Goal: Transaction & Acquisition: Obtain resource

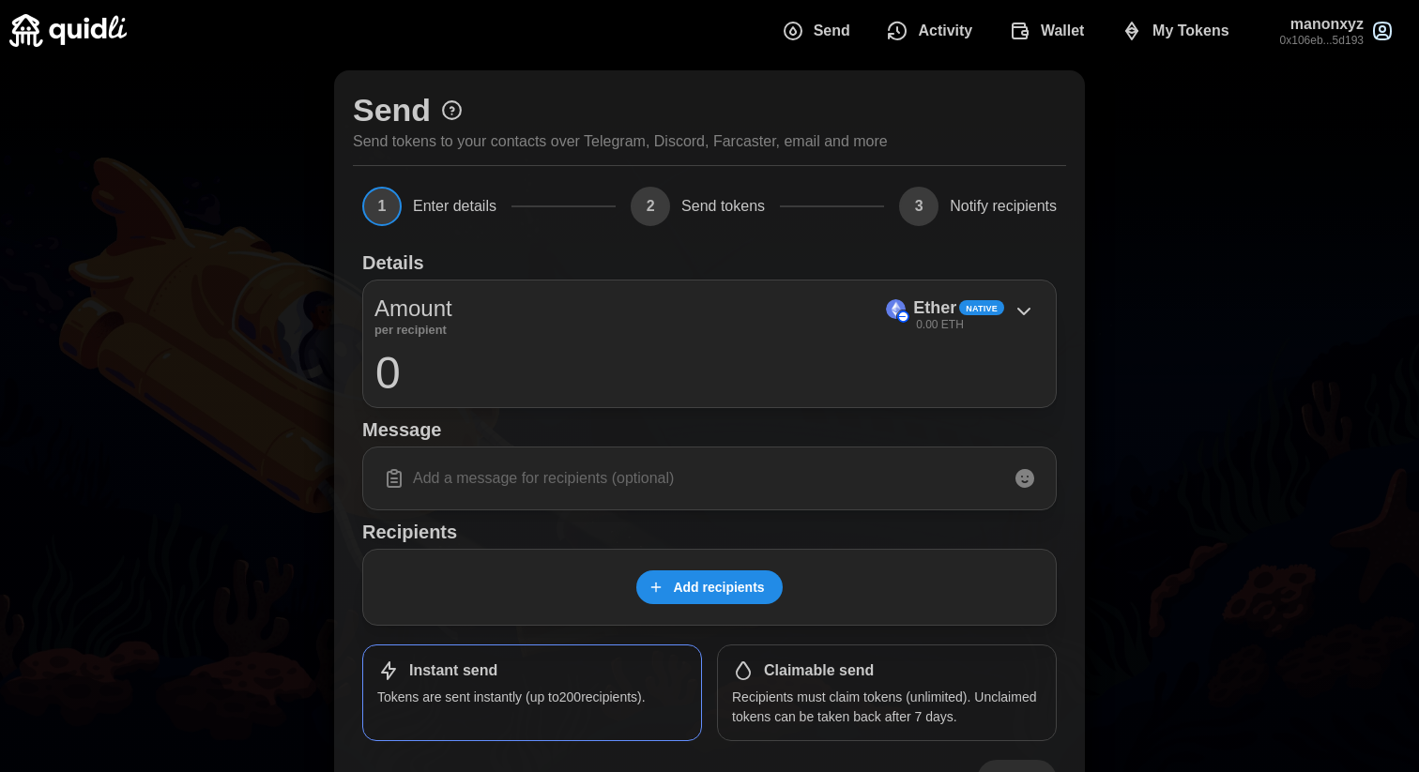
click at [709, 55] on div "Send Activity Wallet My Tokens manonxyz 0x106eb...5d193" at bounding box center [709, 30] width 1400 height 61
click at [1088, 35] on button "Wallet" at bounding box center [1050, 30] width 112 height 39
click at [1165, 23] on span "My Tokens" at bounding box center [1190, 31] width 77 height 38
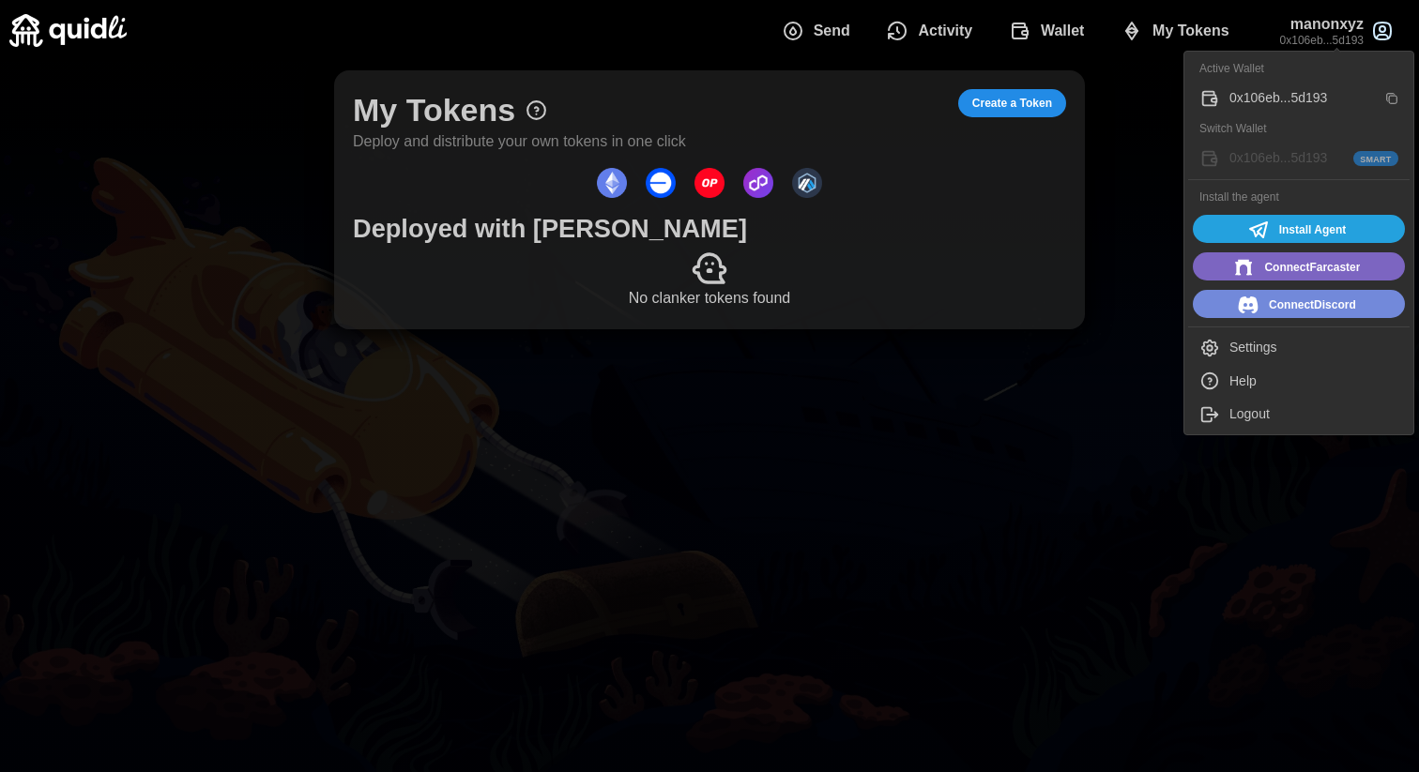
click at [1318, 38] on p "0x106eb...5d193" at bounding box center [1322, 41] width 84 height 16
click at [1261, 93] on div "0x106eb...5d193" at bounding box center [1302, 98] width 146 height 21
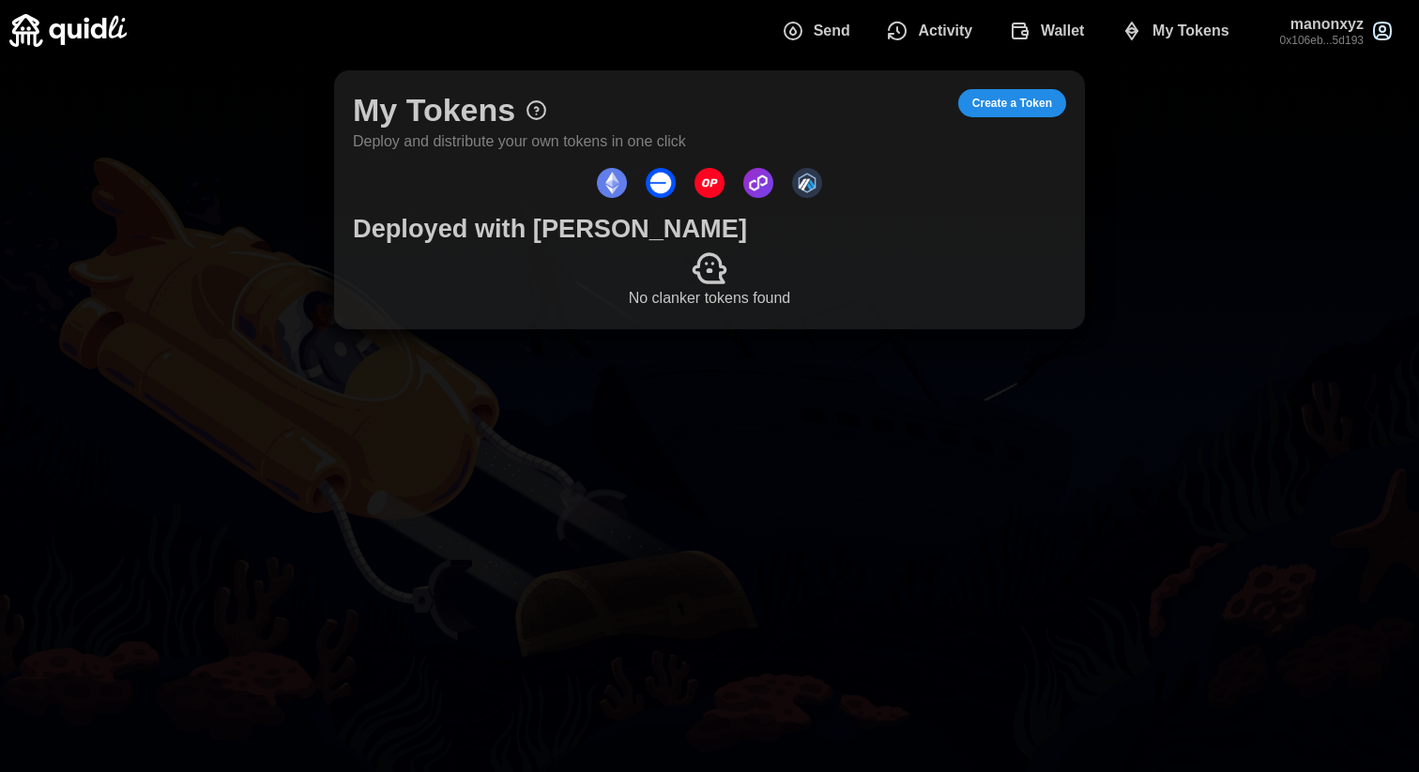
click at [1060, 30] on span "Wallet" at bounding box center [1063, 31] width 44 height 38
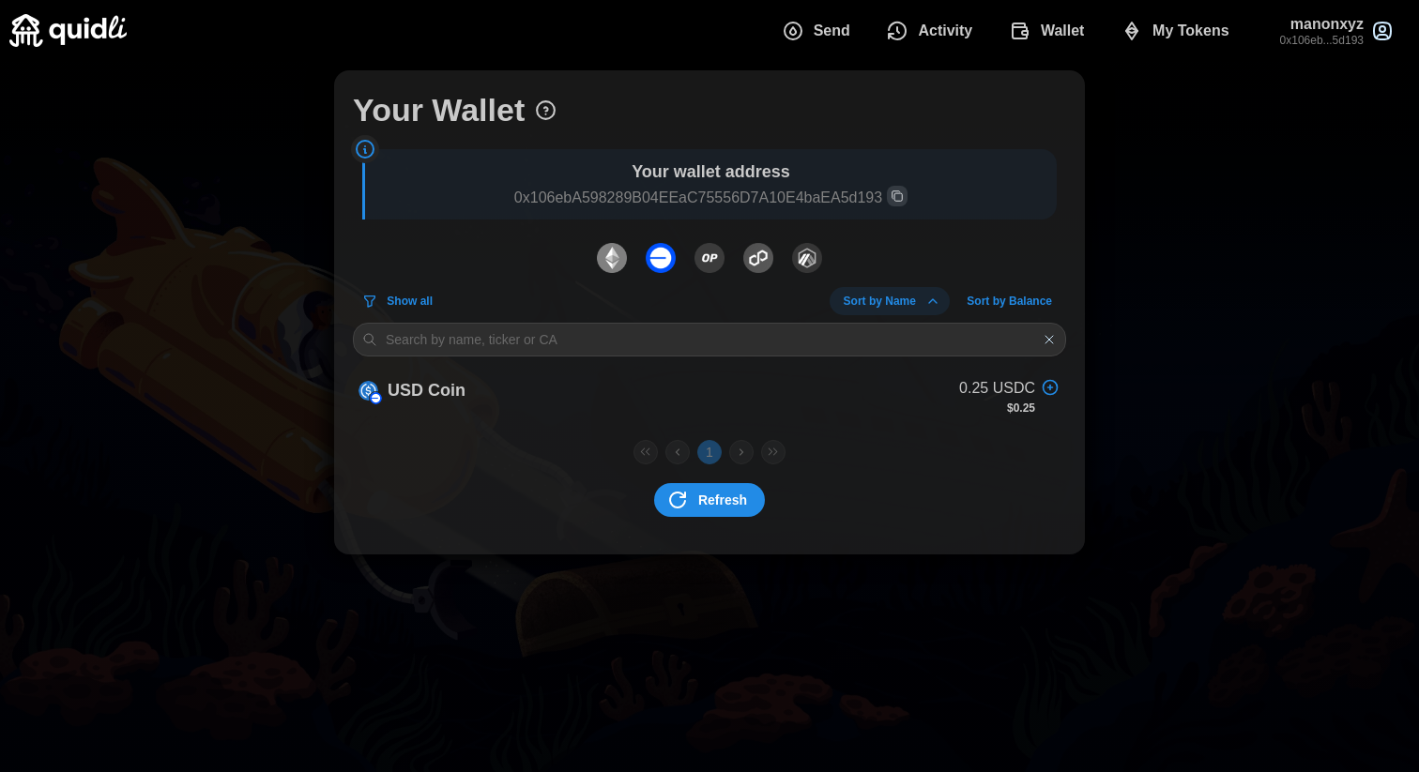
click at [1019, 24] on icon "dots" at bounding box center [1020, 31] width 23 height 23
click at [1048, 31] on span "Wallet" at bounding box center [1063, 31] width 44 height 38
click at [1164, 27] on span "My Tokens" at bounding box center [1190, 31] width 77 height 38
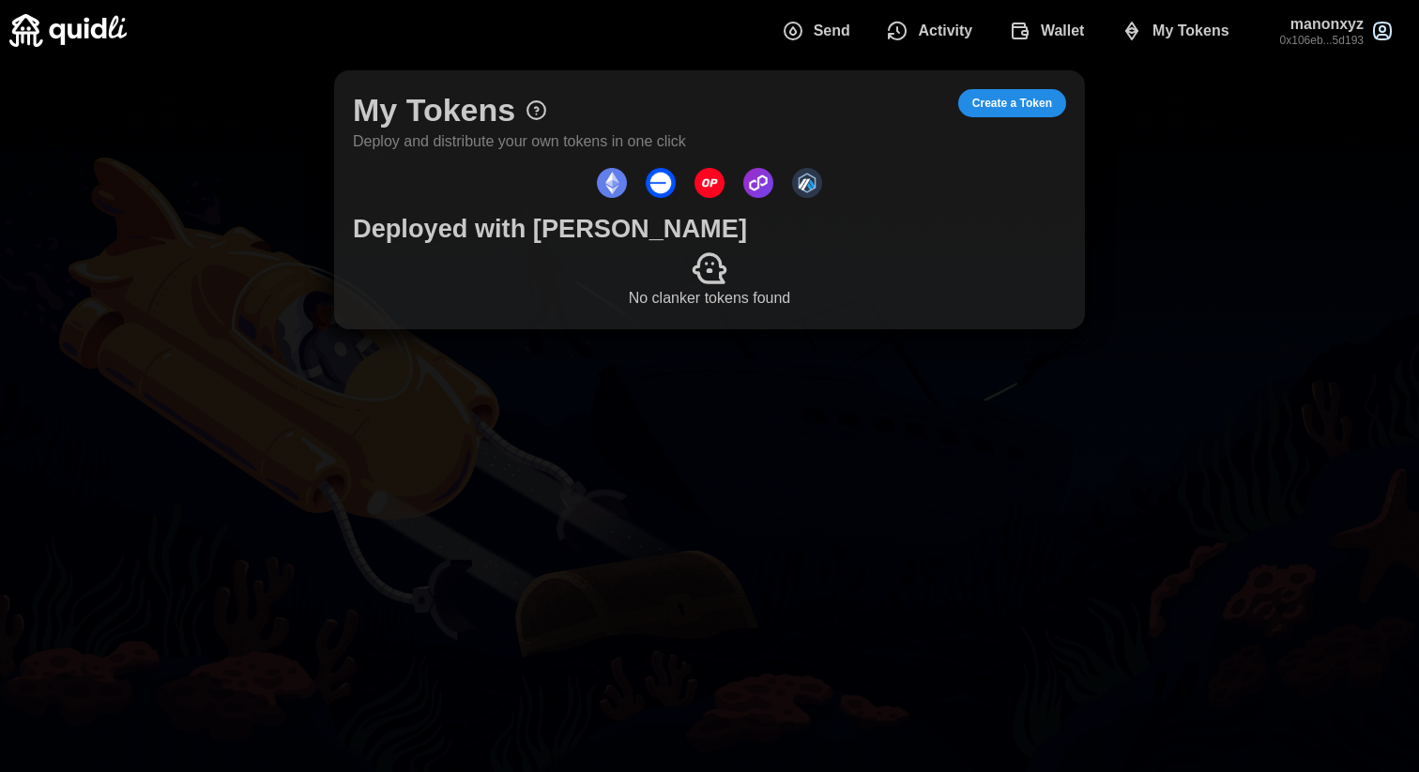
click at [936, 34] on span "Activity" at bounding box center [945, 31] width 54 height 38
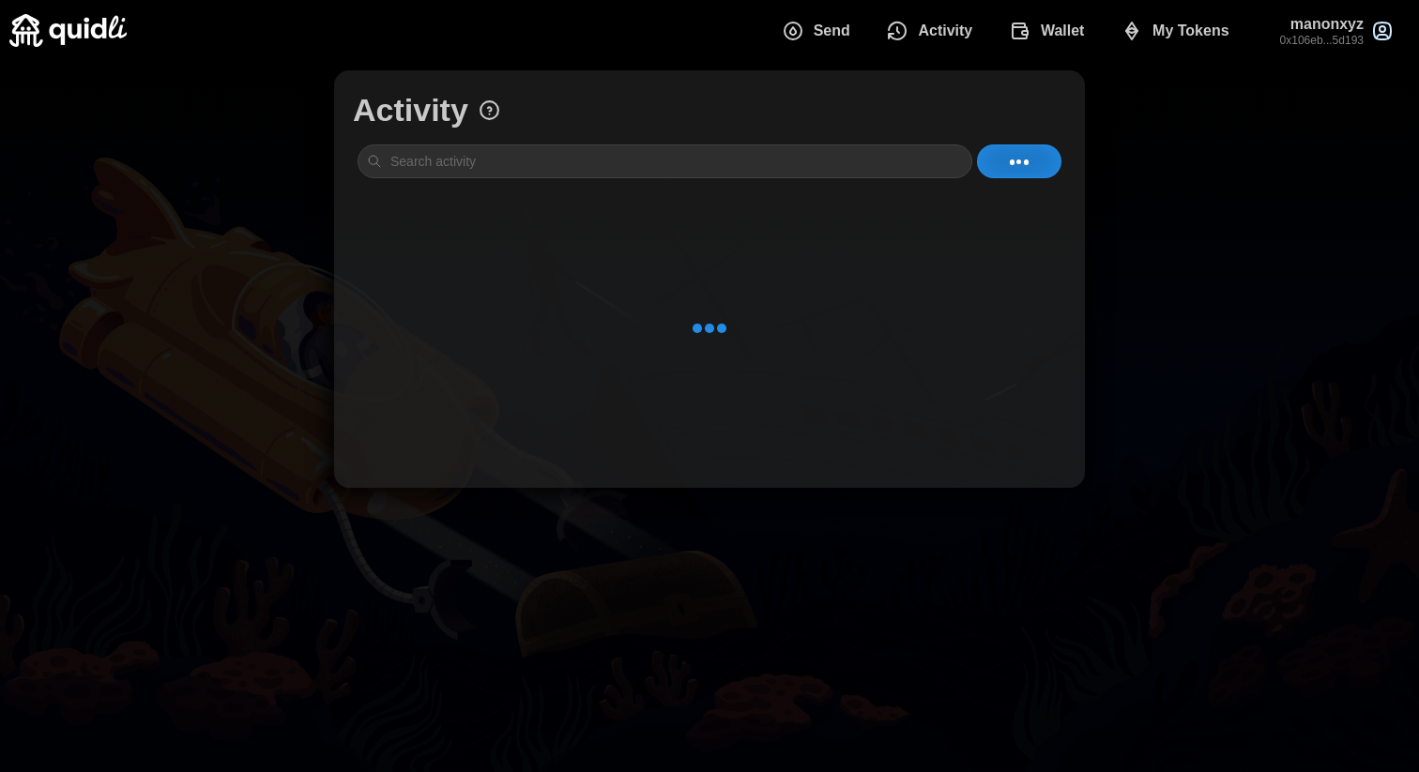
click at [936, 34] on span "Activity" at bounding box center [945, 31] width 54 height 38
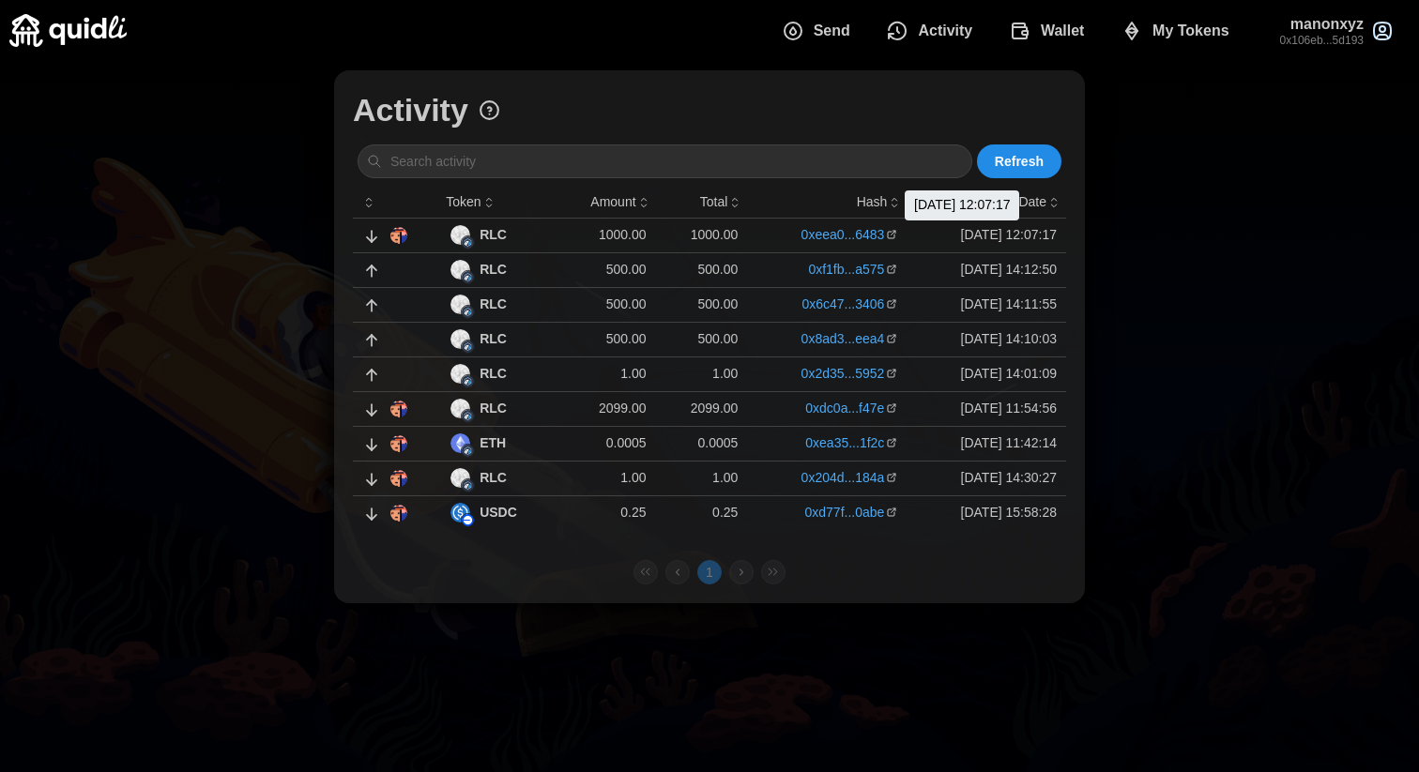
click at [916, 242] on p "[DATE] 12:07:17" at bounding box center [986, 234] width 141 height 19
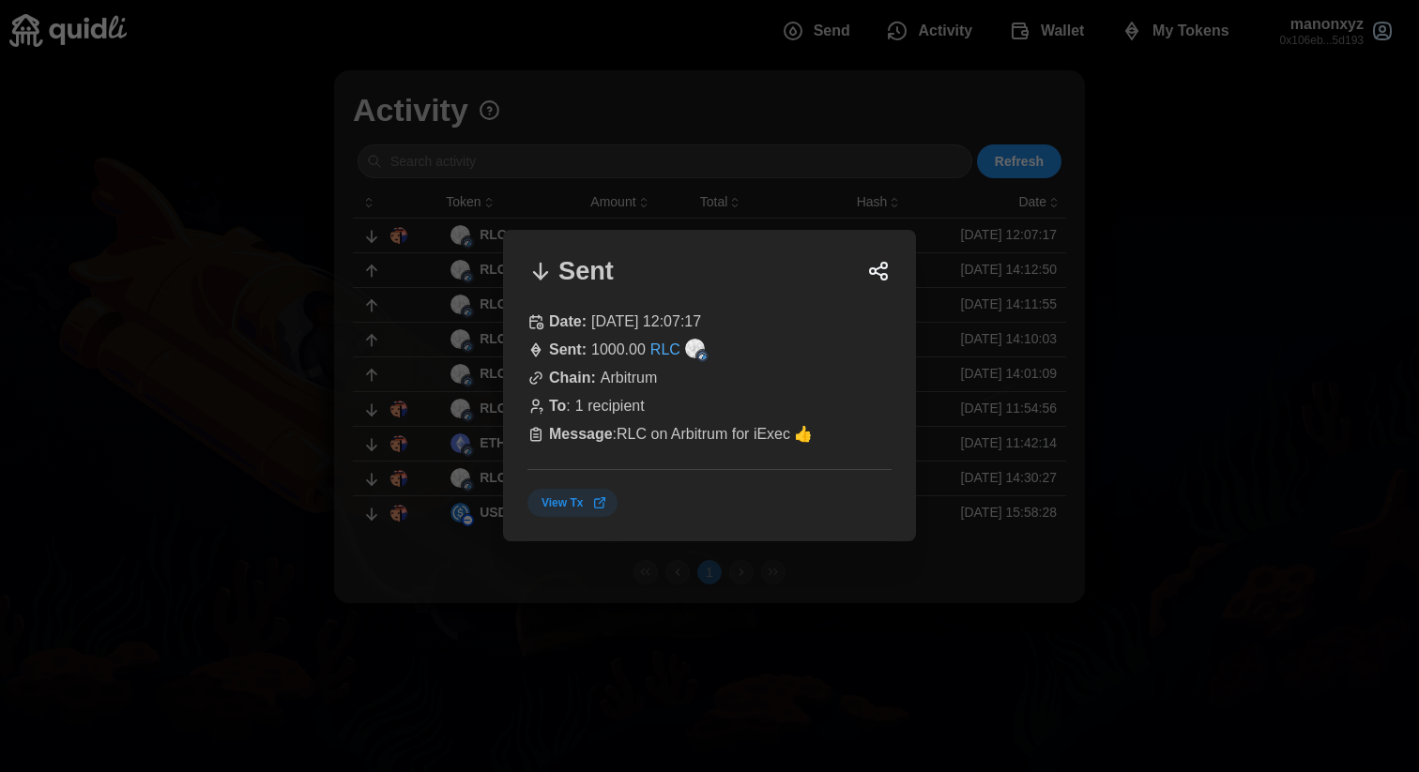
click at [1178, 265] on div at bounding box center [709, 386] width 1419 height 772
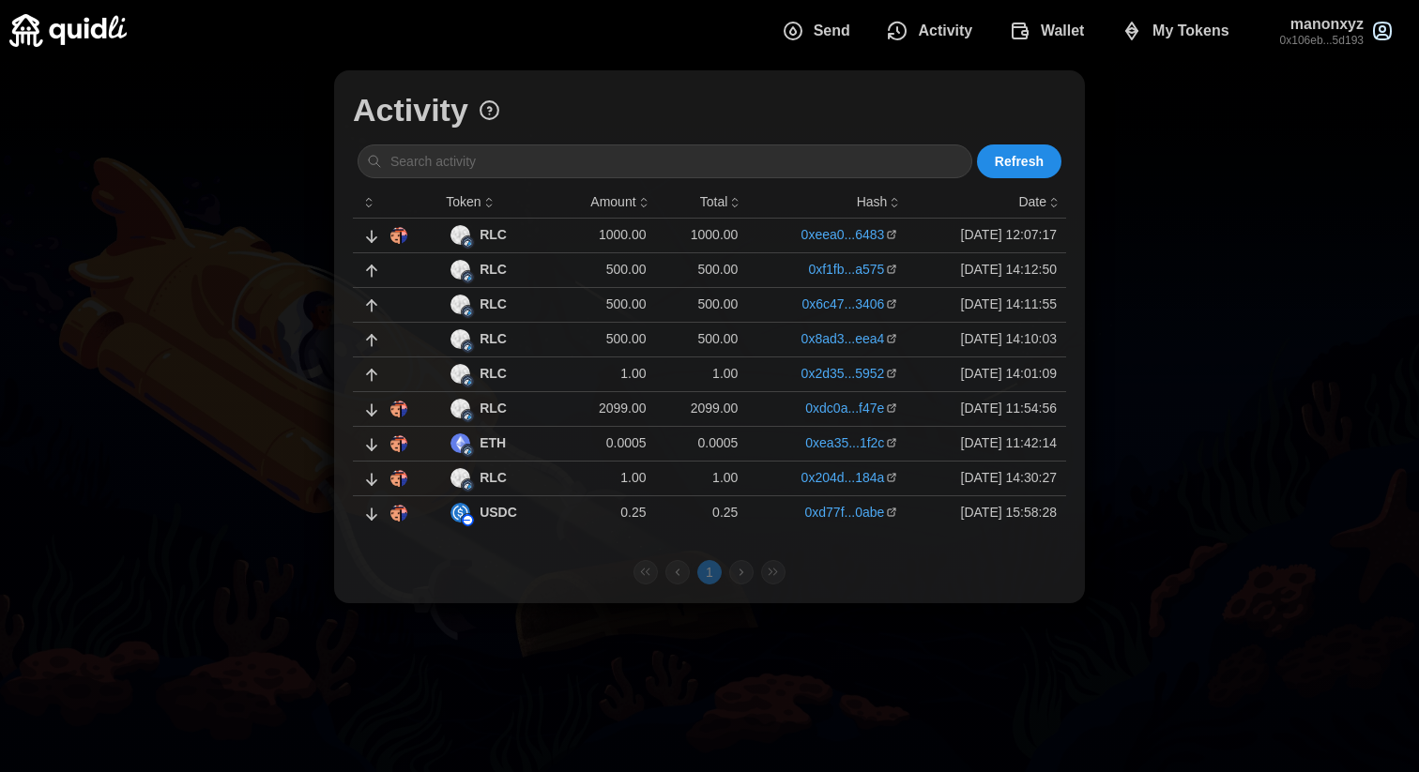
click at [1047, 38] on span "Wallet" at bounding box center [1063, 31] width 44 height 38
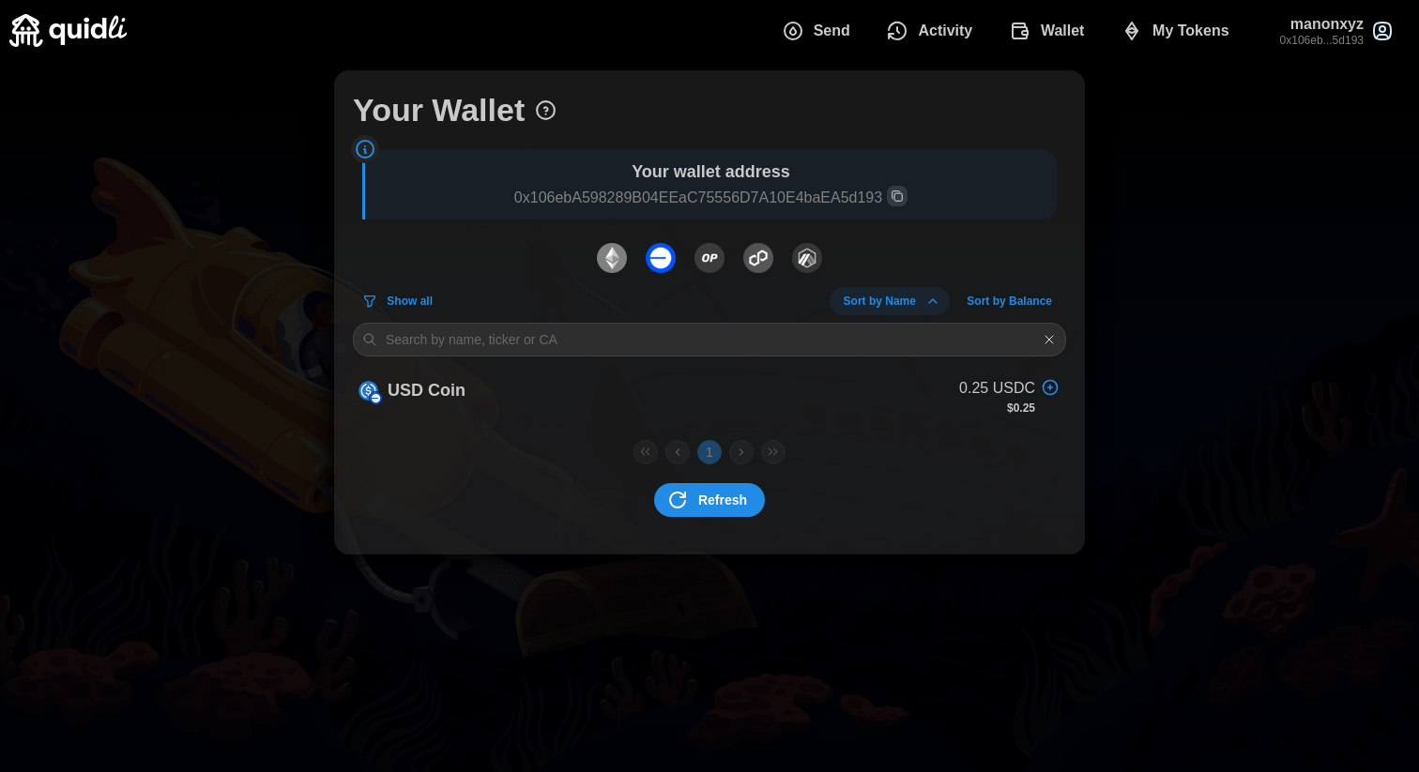
click at [809, 258] on img "dots" at bounding box center [807, 258] width 30 height 30
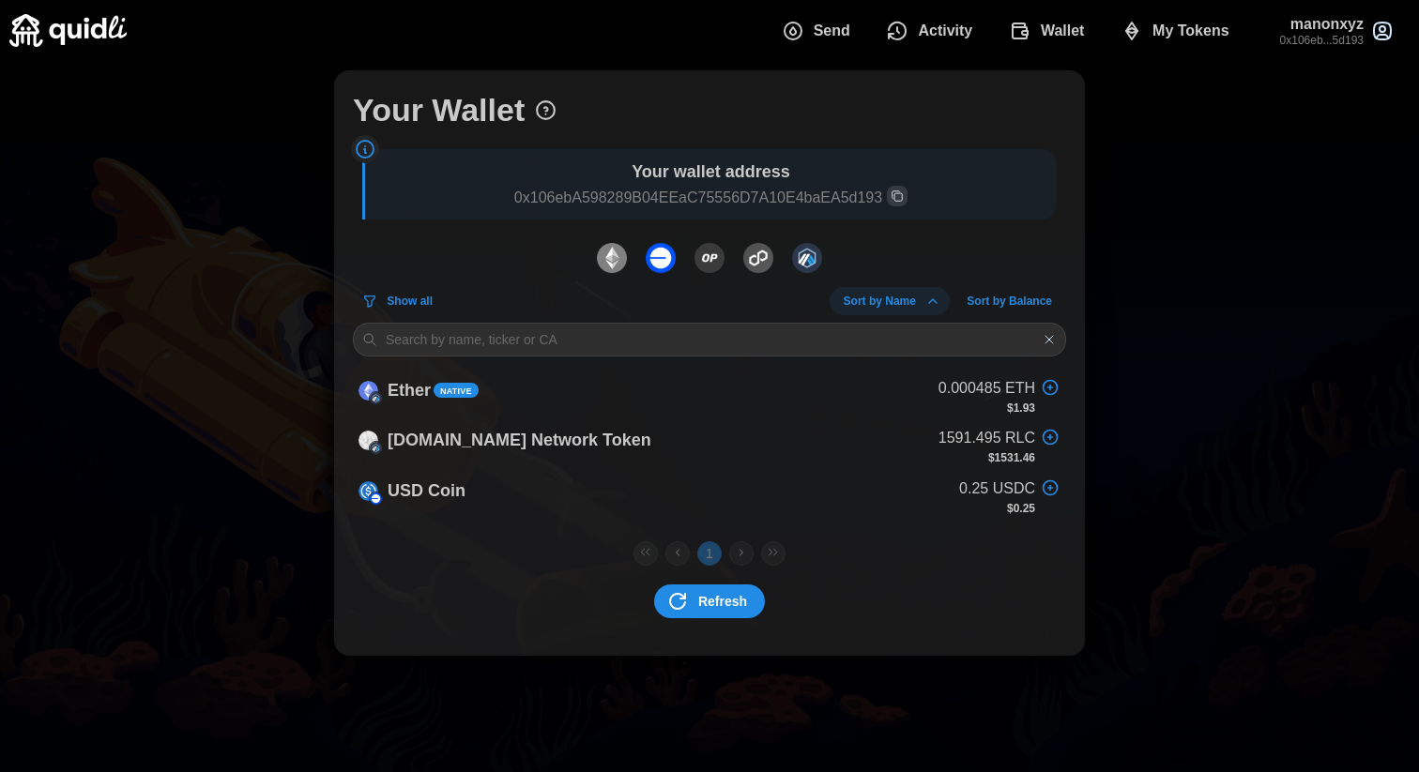
click at [821, 24] on span "Send" at bounding box center [832, 31] width 37 height 38
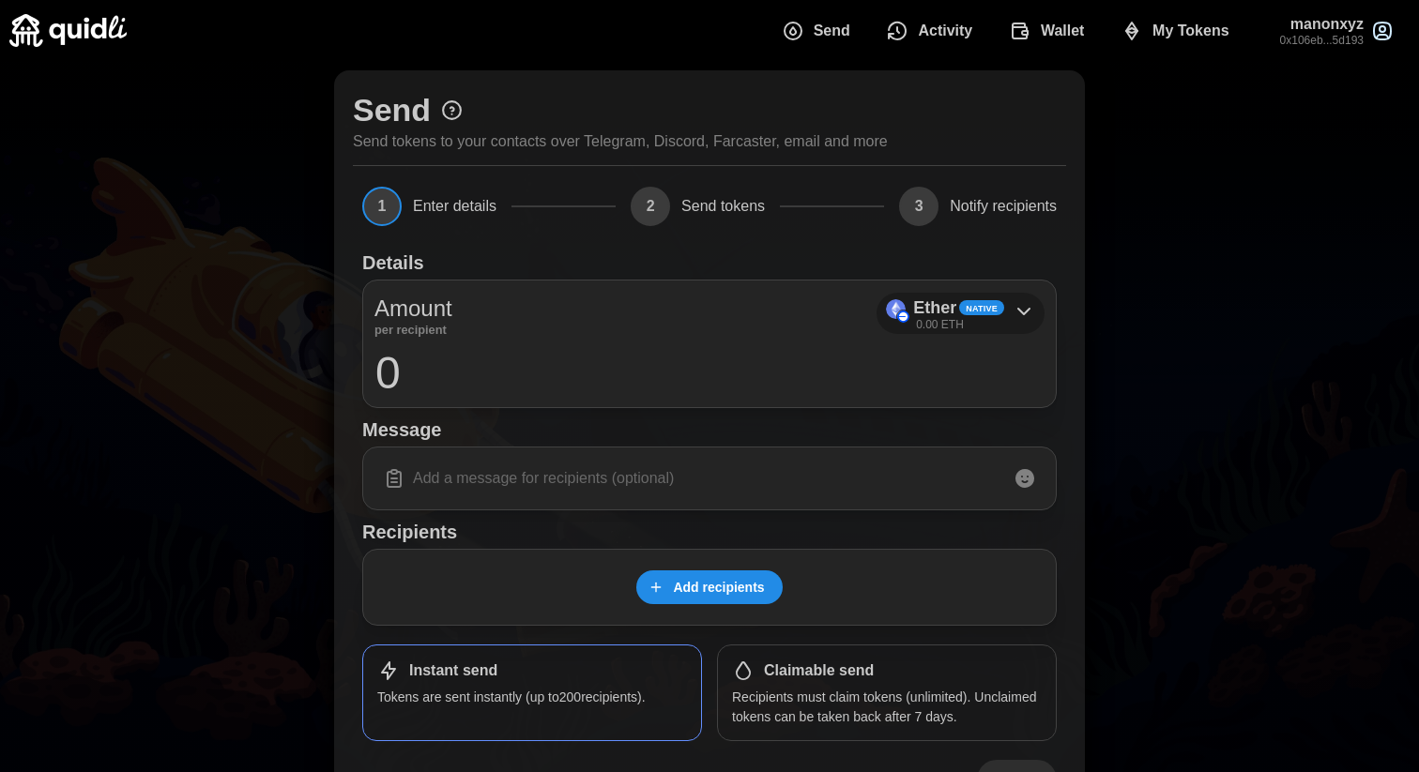
click at [930, 318] on p "0.00 ETH" at bounding box center [940, 325] width 48 height 16
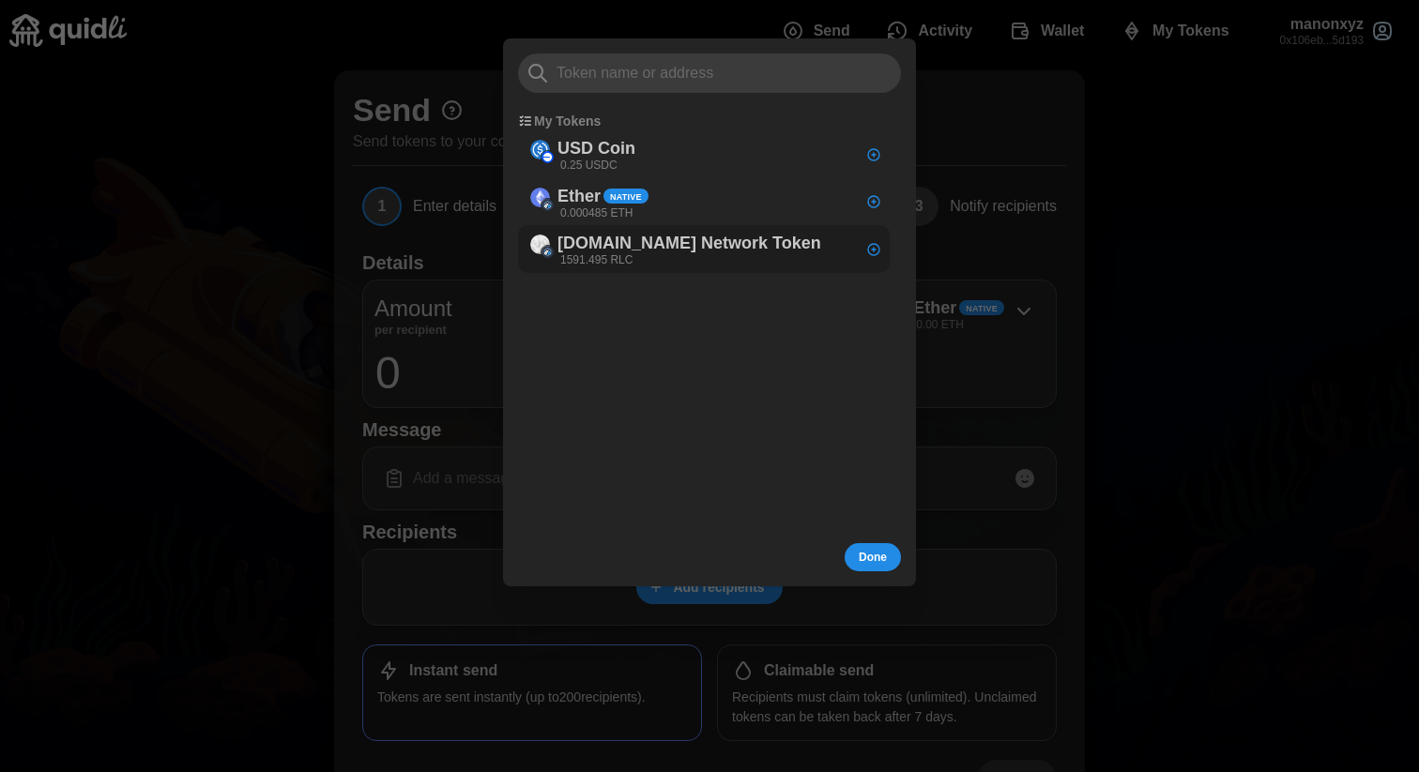
click at [648, 249] on p "[DOMAIN_NAME] Network Token" at bounding box center [689, 244] width 264 height 27
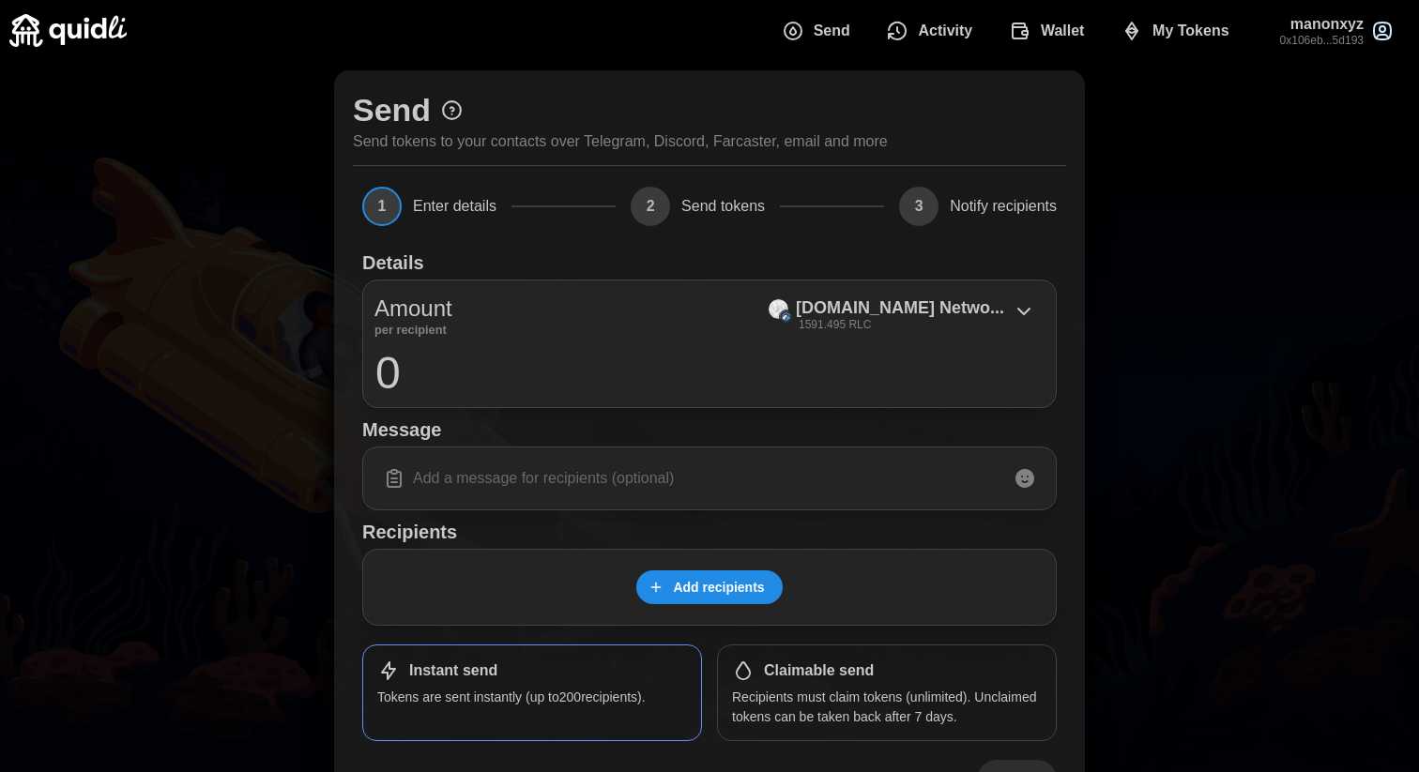
click at [392, 369] on input "0" at bounding box center [709, 372] width 670 height 47
type input "219"
click at [492, 491] on input at bounding box center [709, 478] width 670 height 39
drag, startPoint x: 505, startPoint y: 476, endPoint x: 388, endPoint y: 467, distance: 117.6
click at [388, 467] on div "Incentive" at bounding box center [709, 478] width 670 height 39
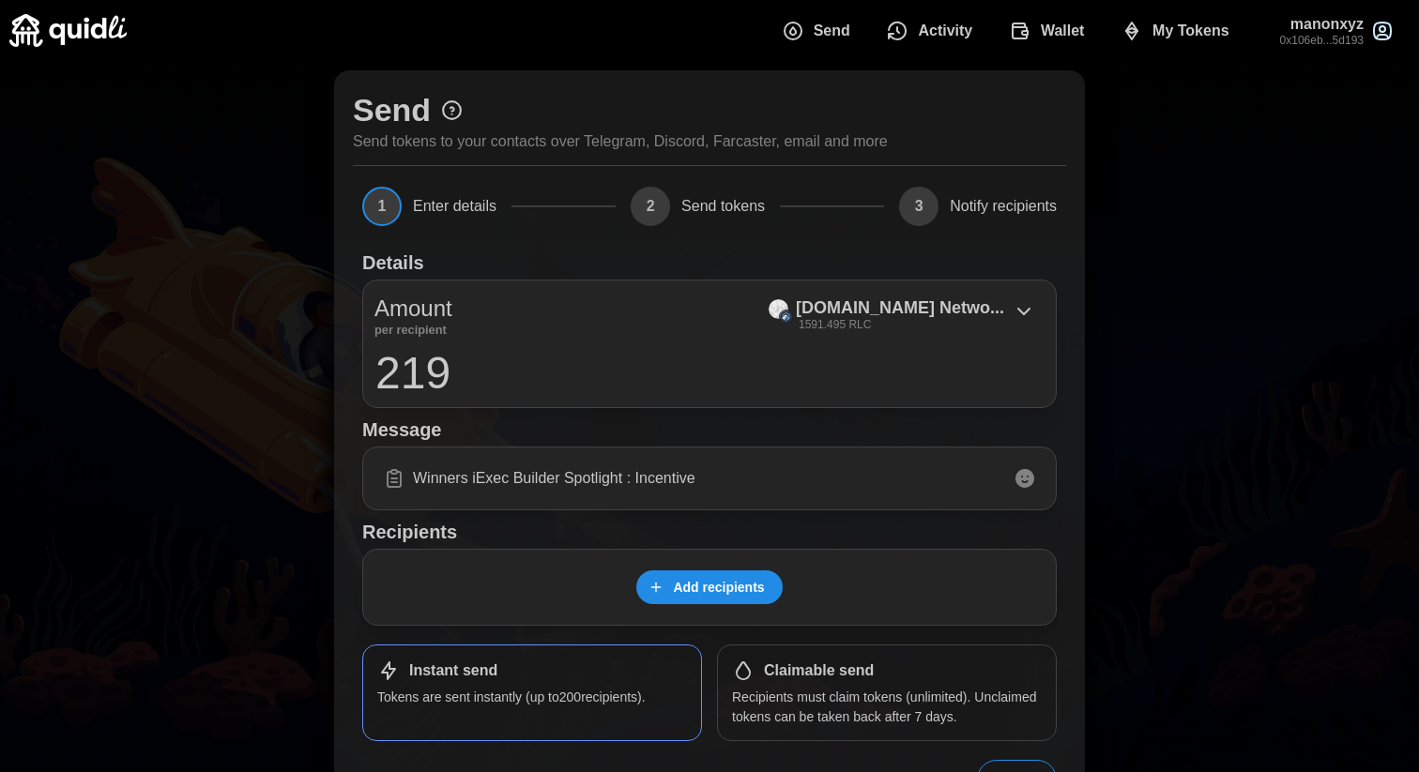
drag, startPoint x: 633, startPoint y: 479, endPoint x: 511, endPoint y: 480, distance: 122.0
click at [511, 480] on input "Winners iExec Builder Spotlight : Incentive" at bounding box center [709, 478] width 670 height 39
click at [469, 481] on input "Winners iExec x Incentive" at bounding box center [709, 478] width 670 height 39
drag, startPoint x: 646, startPoint y: 480, endPoint x: 596, endPoint y: 480, distance: 49.7
click at [596, 480] on input "Winners Builder Spotlight : iExec x Incentive" at bounding box center [709, 478] width 670 height 39
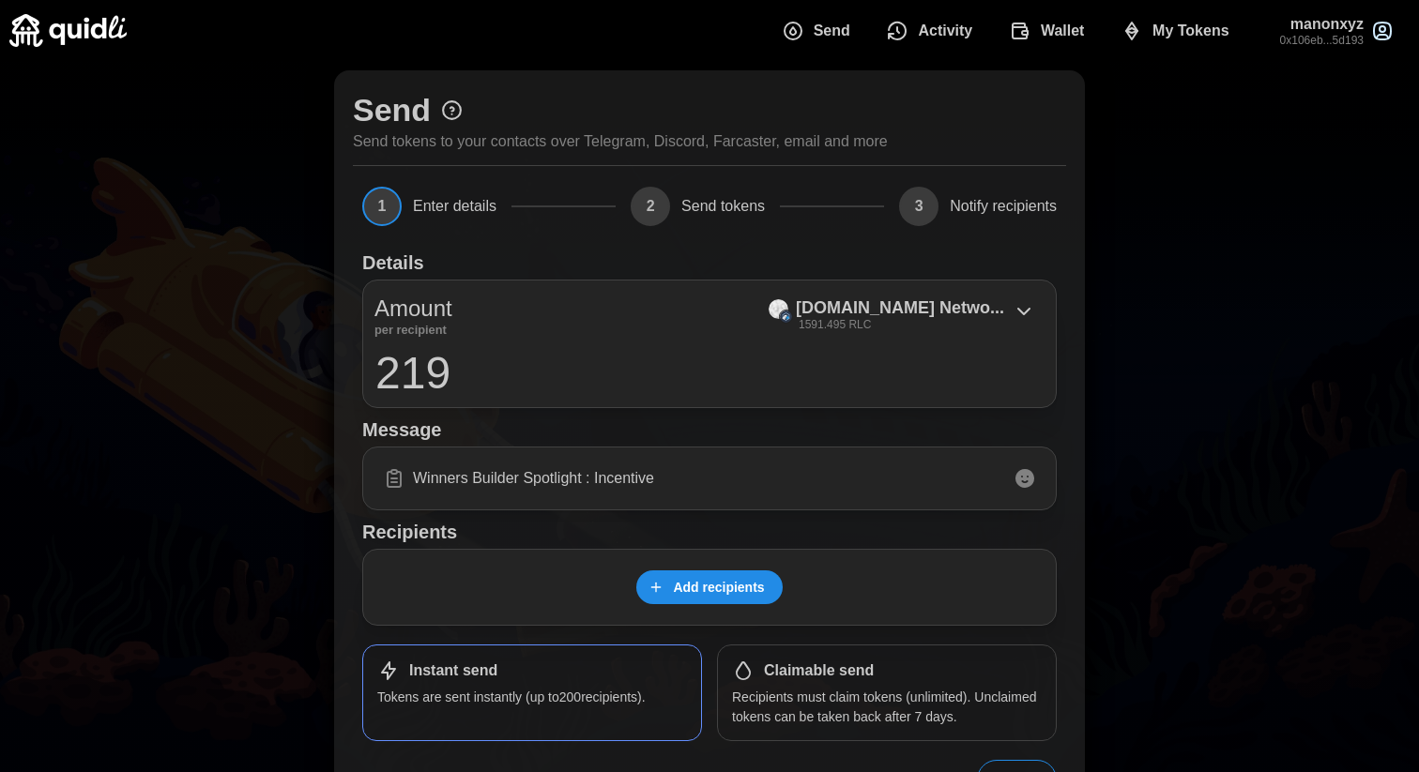
click at [705, 483] on input "Winners Builder Spotlight : Incentive" at bounding box center [709, 478] width 670 height 39
click at [468, 482] on input "Winners Builder Spotlight : Incentive x iExec" at bounding box center [709, 478] width 670 height 39
drag, startPoint x: 475, startPoint y: 480, endPoint x: 404, endPoint y: 480, distance: 71.3
click at [404, 480] on div "Winners Builder Spotlight : Incentive x iExec" at bounding box center [709, 478] width 670 height 39
click at [457, 482] on input "Builder Spotlight : Incentive x iExec" at bounding box center [709, 478] width 670 height 39
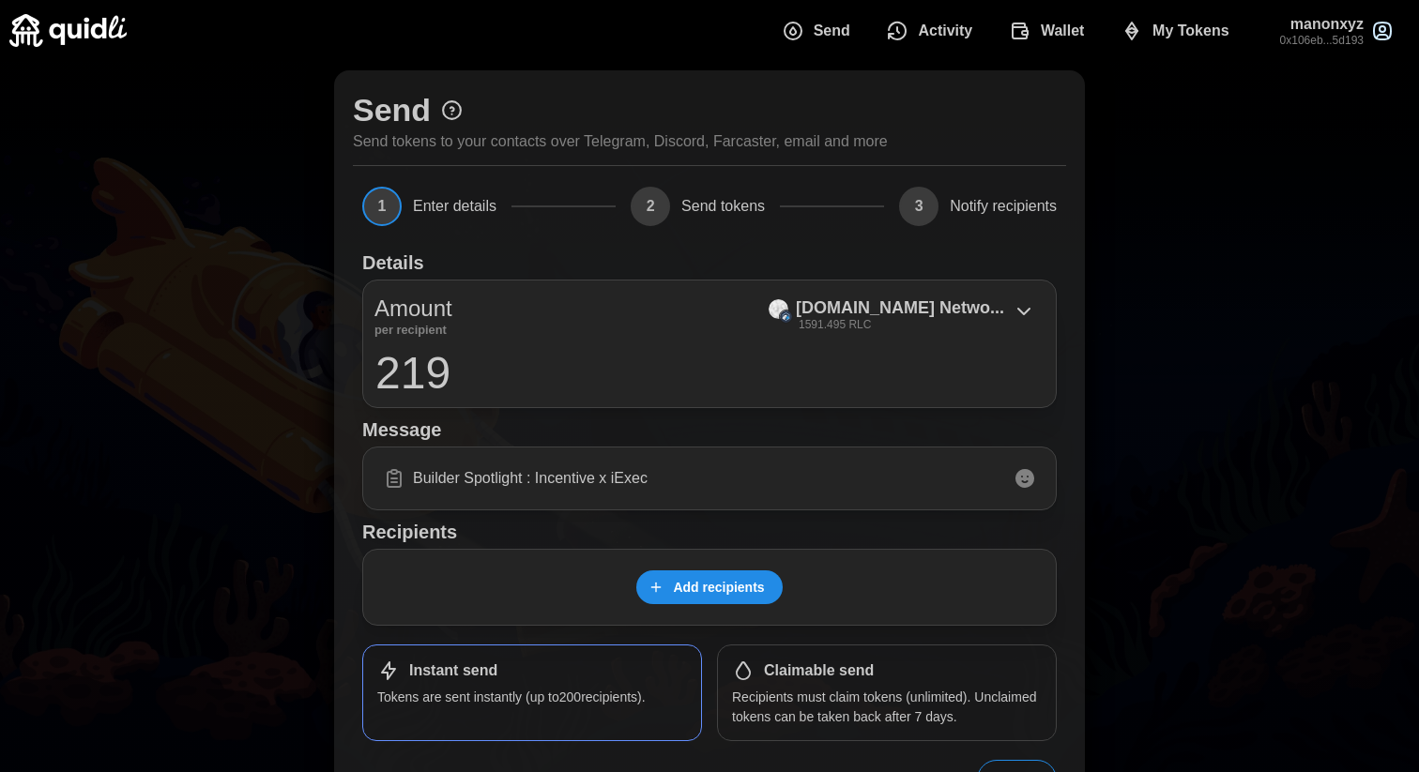
type input "Builder Spotlight : Incentive x iExec"
click at [690, 583] on span "Add recipients" at bounding box center [718, 588] width 91 height 32
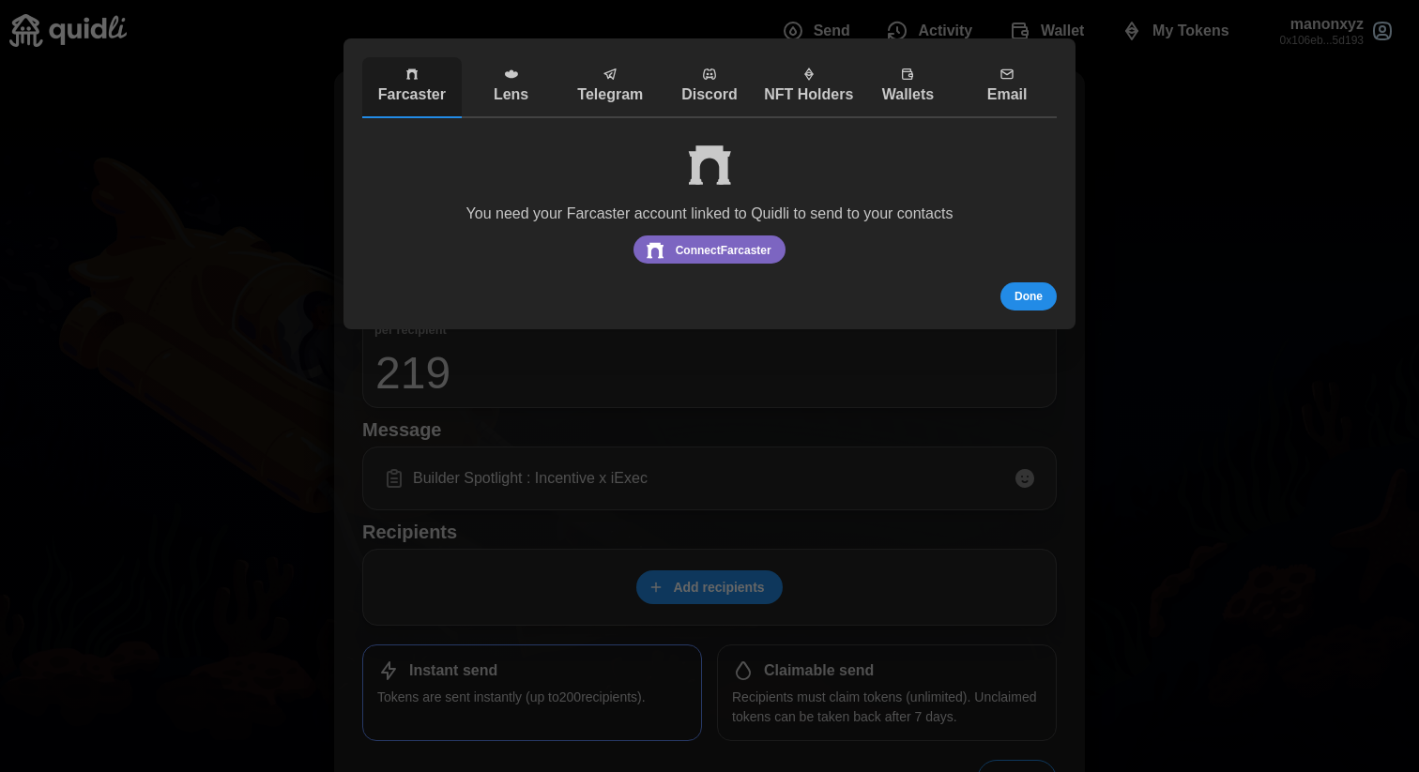
click at [893, 84] on p "Wallets" at bounding box center [908, 95] width 90 height 23
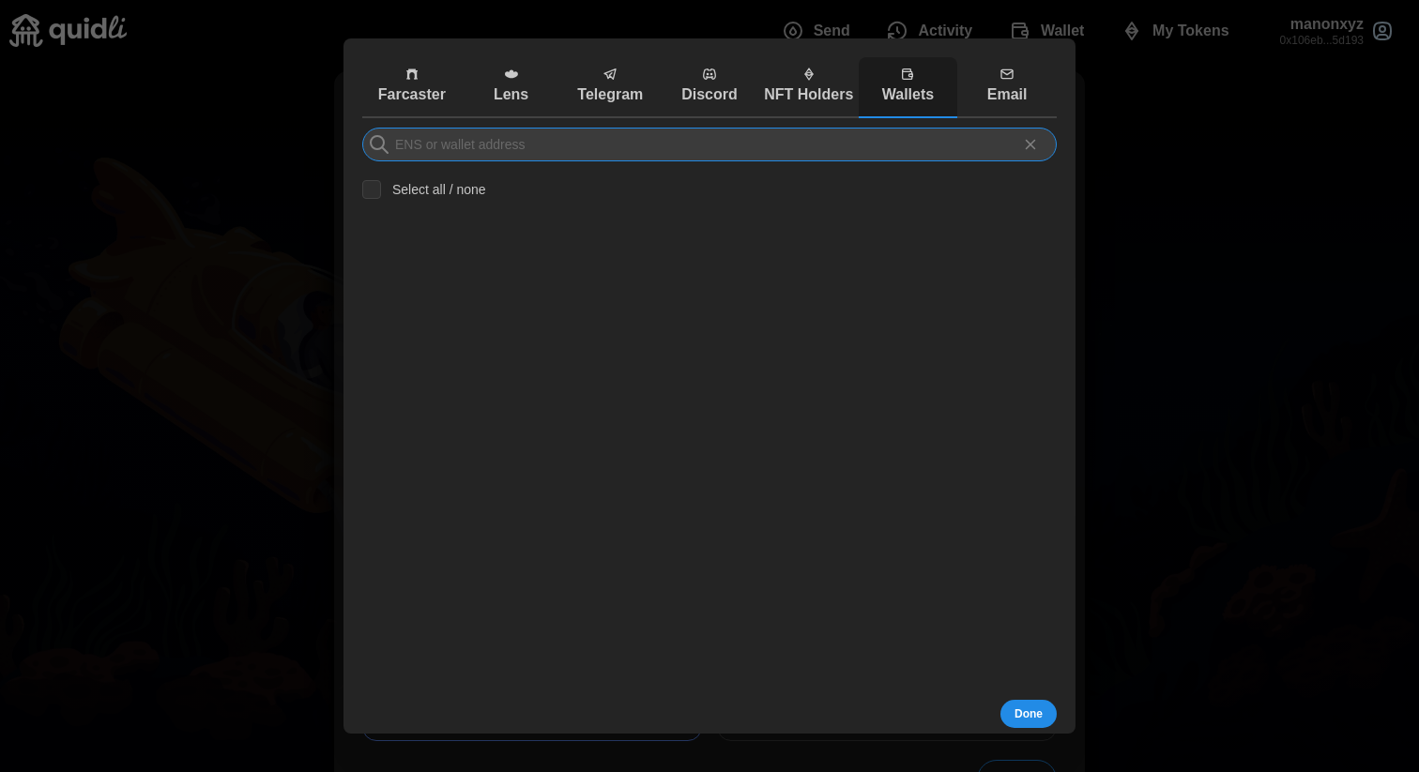
click at [489, 152] on input at bounding box center [709, 145] width 694 height 34
paste input "0x89deb88767bf5c1587174b98c6143fc166a0eb42"
type input "0x89deb88767bf5c1587174b98c6143fc166a0eb42"
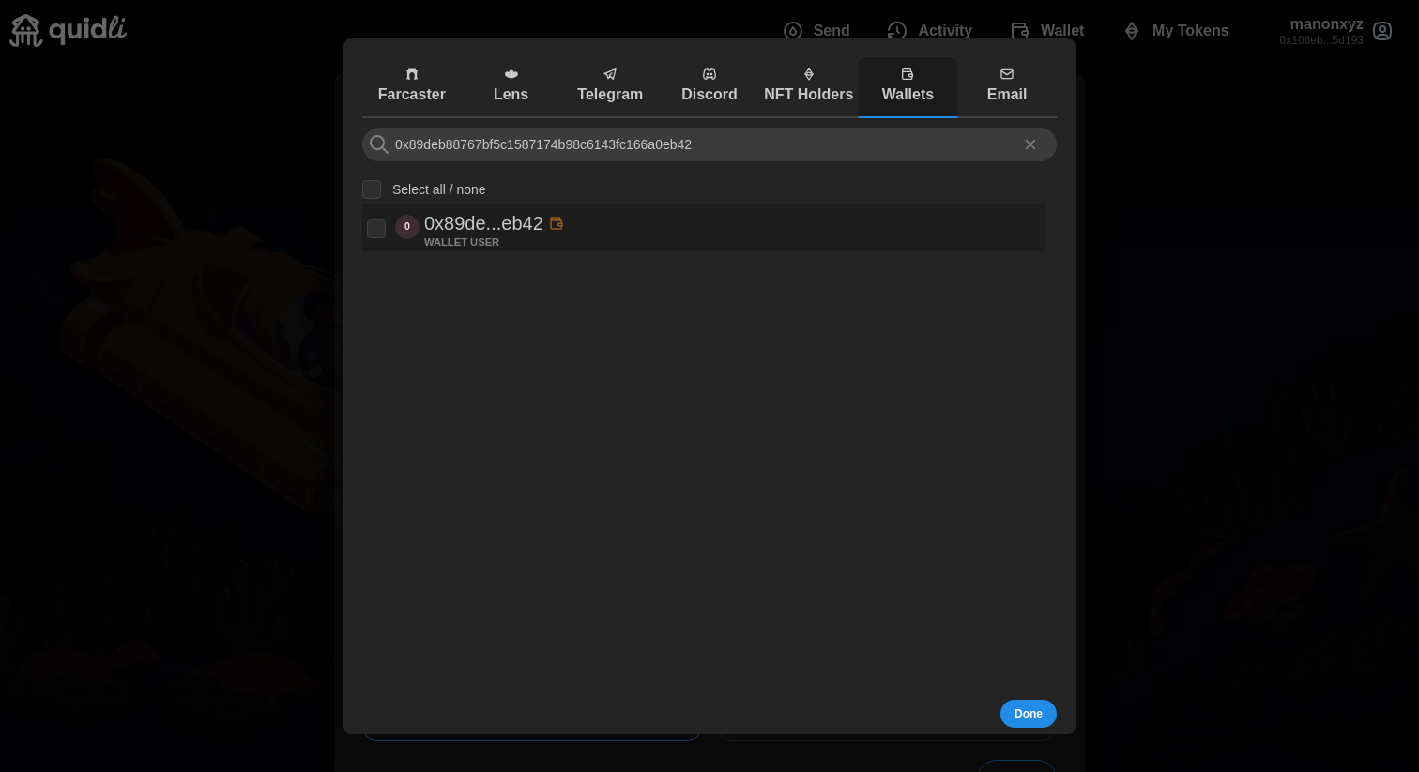
click at [394, 220] on div "0 0x89de...eb42 WALLET USER" at bounding box center [704, 227] width 674 height 38
checkbox input "true"
click at [1023, 719] on span "Done" at bounding box center [1028, 714] width 28 height 26
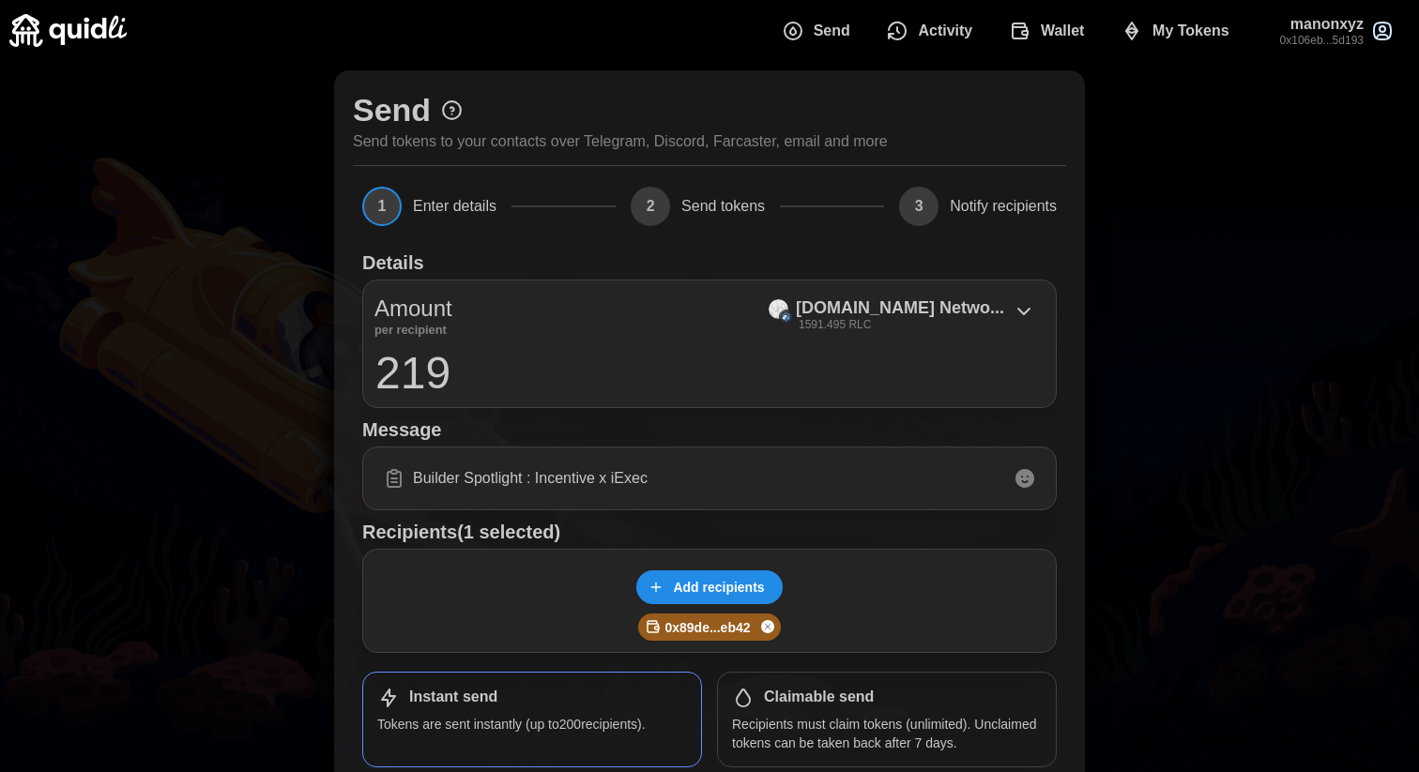
click at [705, 585] on span "Add recipients" at bounding box center [718, 588] width 91 height 32
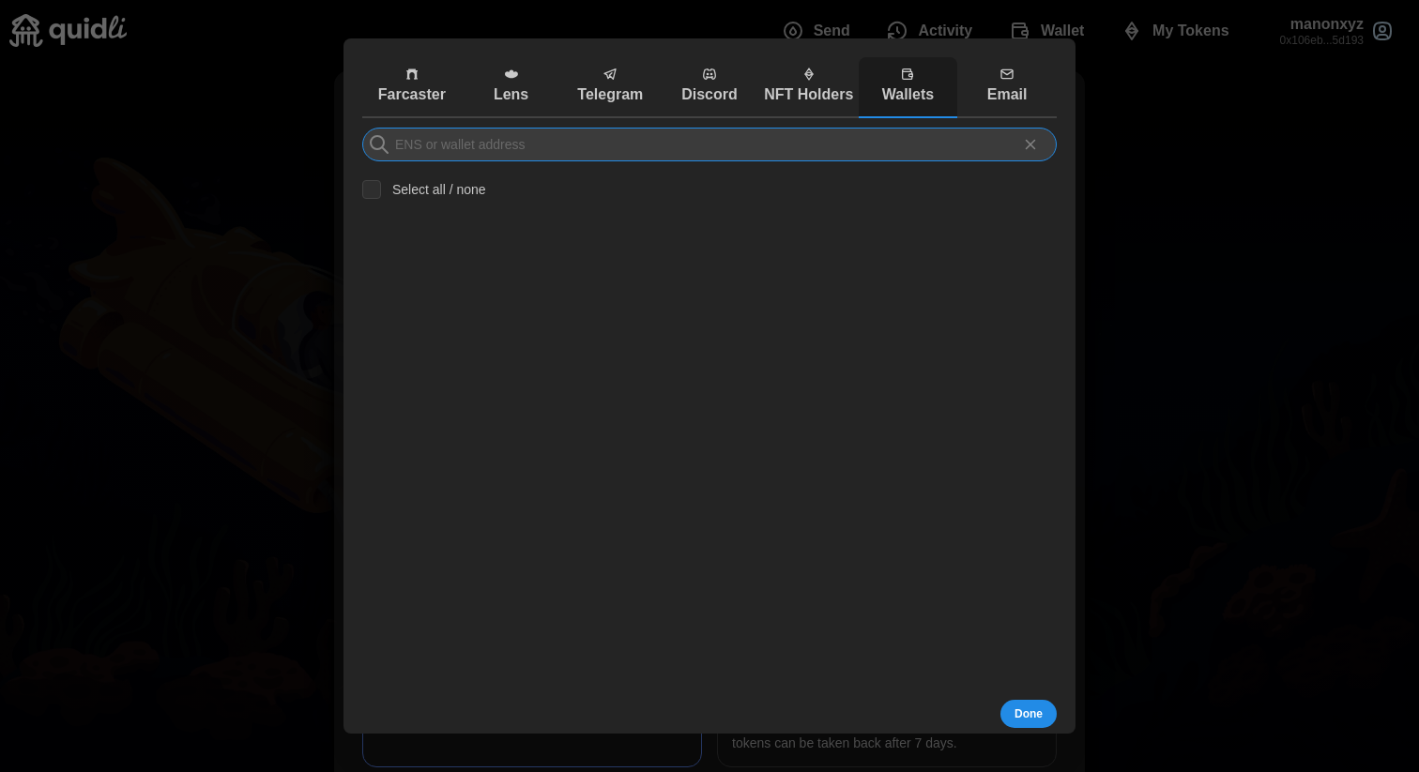
click at [508, 138] on input at bounding box center [709, 145] width 694 height 34
paste input "0x6cbacb8d13c61aba41bac2b2681772d9b241e9e4"
type input "0x6cbacb8d13c61aba41bac2b2681772d9b241e9e4"
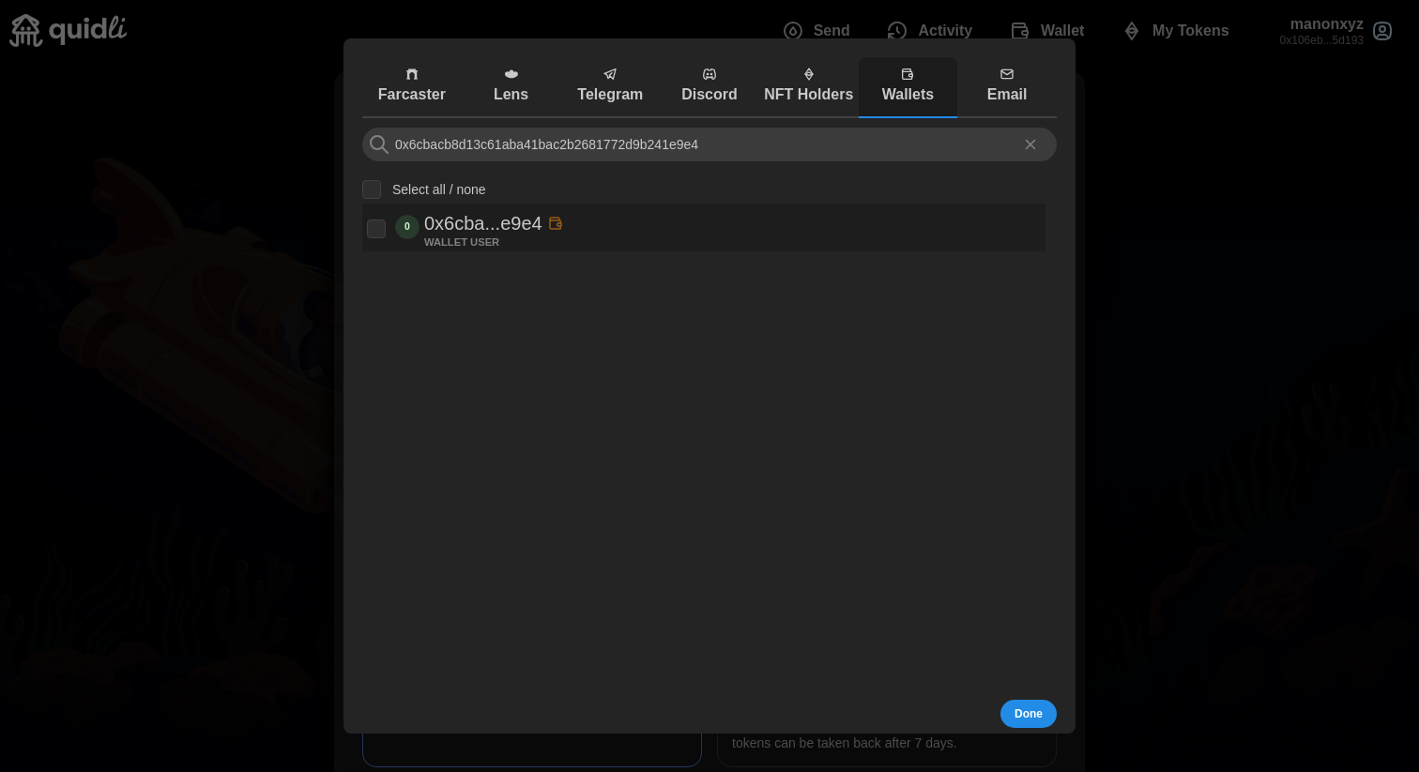
click at [378, 217] on div "0 0x6cba...e9e4 WALLET USER" at bounding box center [704, 227] width 674 height 38
checkbox input "true"
click at [1027, 713] on span "Done" at bounding box center [1028, 714] width 28 height 26
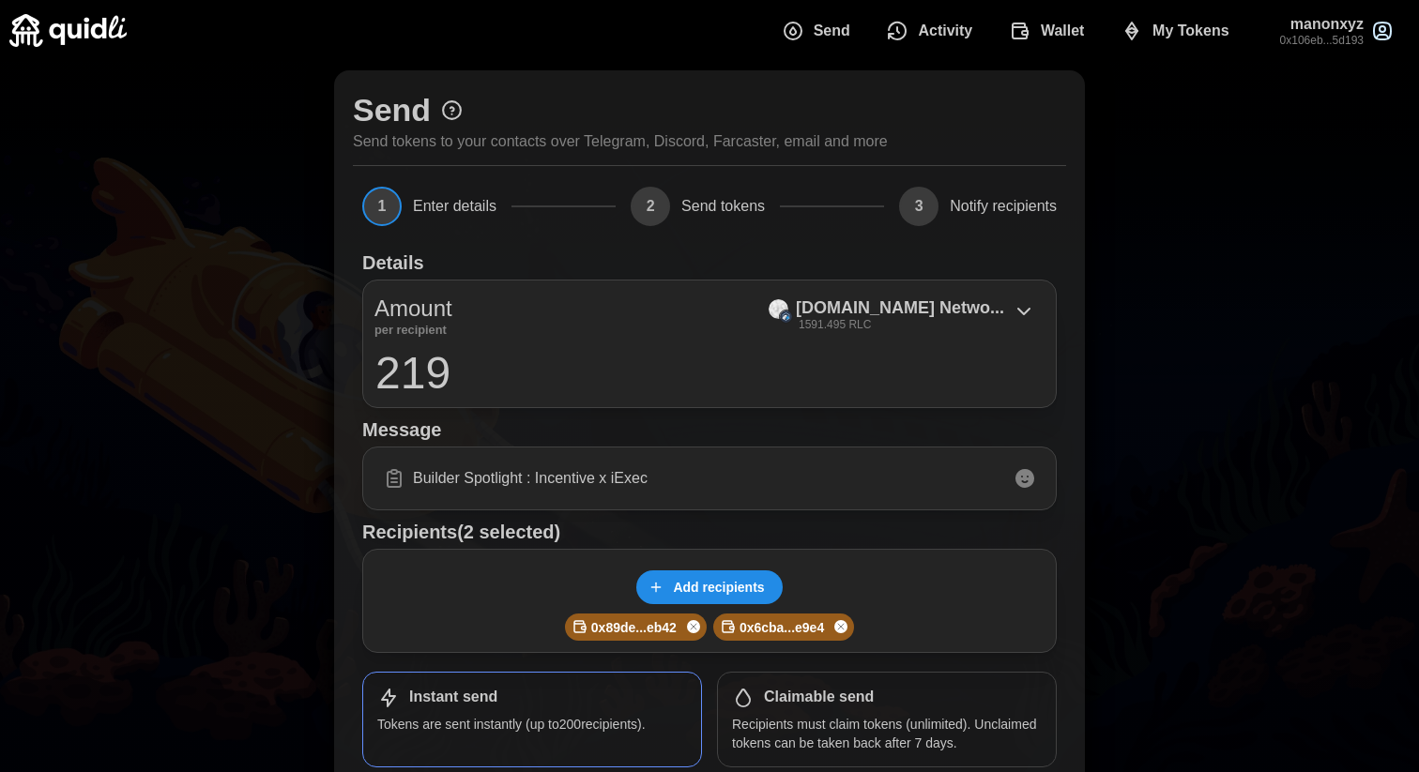
click at [690, 587] on span "Add recipients" at bounding box center [718, 588] width 91 height 32
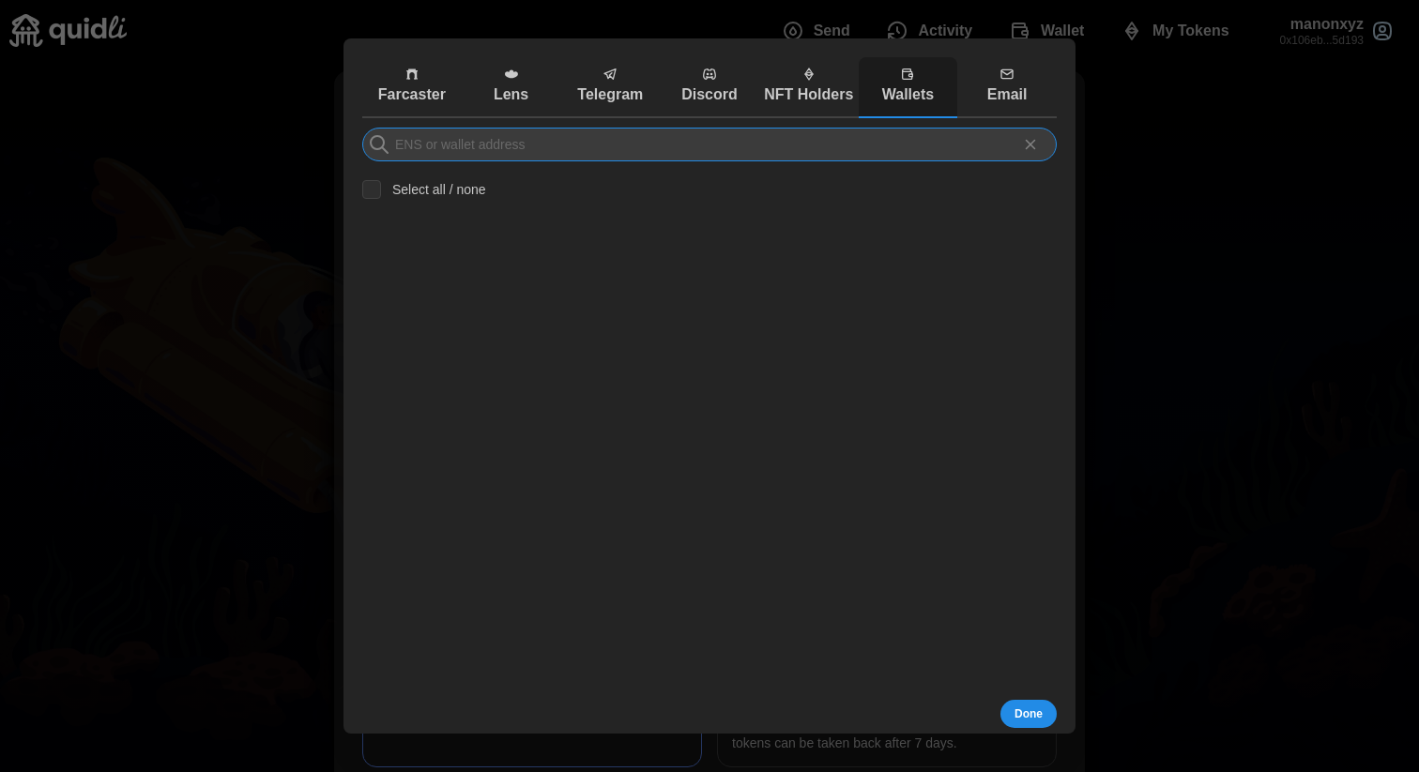
click at [493, 149] on input at bounding box center [709, 145] width 694 height 34
paste input "0x398525108d15f962810e1d61048687898b1b2d24"
type input "0x398525108d15f962810e1d61048687898b1b2d24"
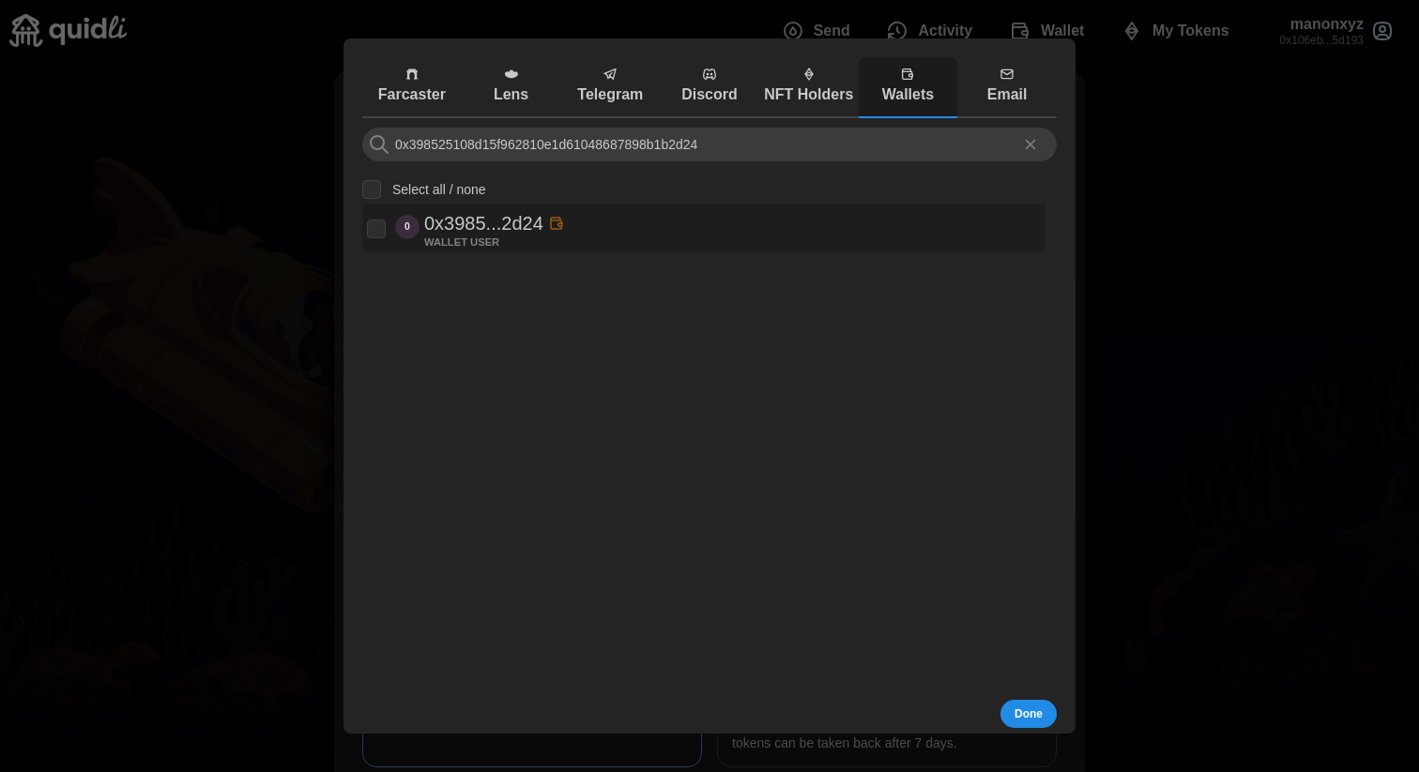
click at [432, 230] on p "0x3985...2d24" at bounding box center [483, 223] width 119 height 31
checkbox input "true"
click at [1011, 709] on button "Done" at bounding box center [1028, 714] width 56 height 28
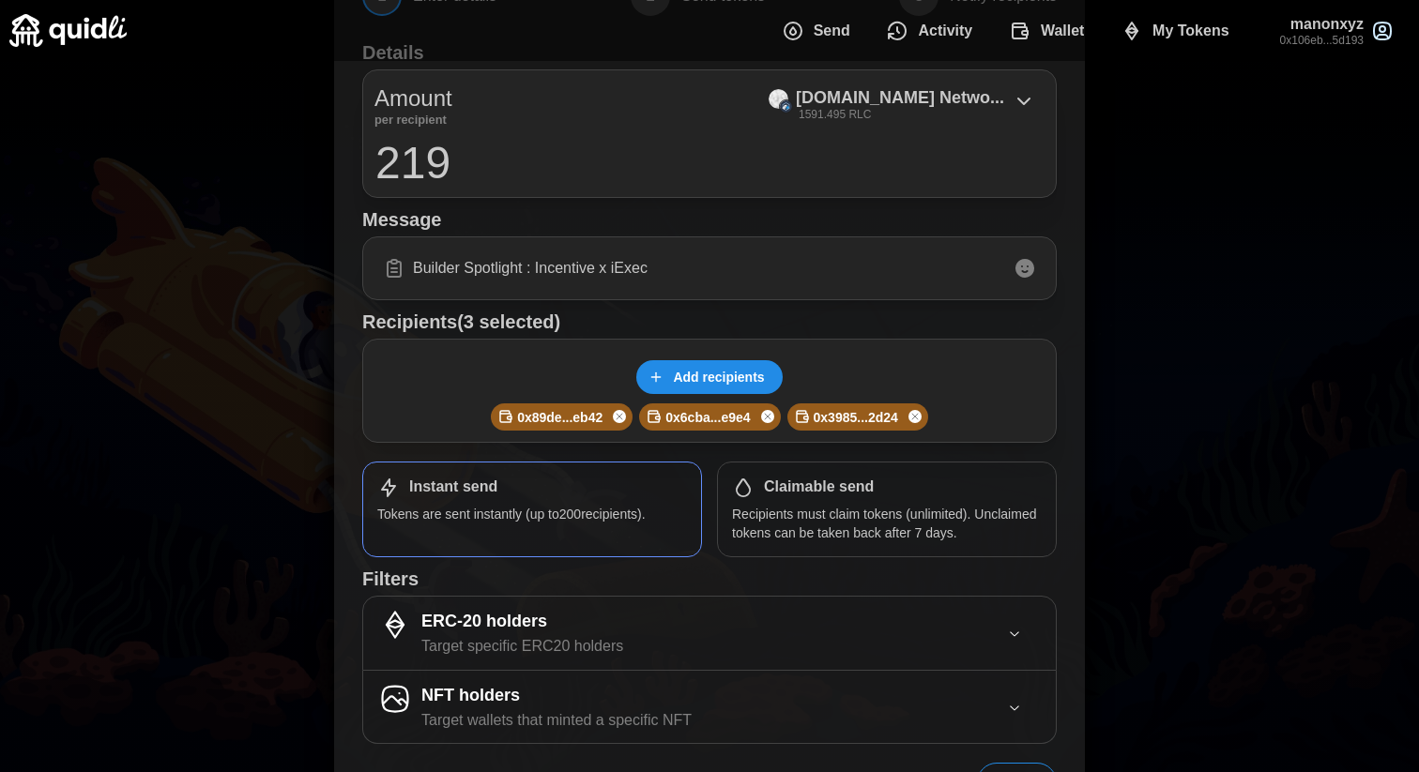
scroll to position [278, 0]
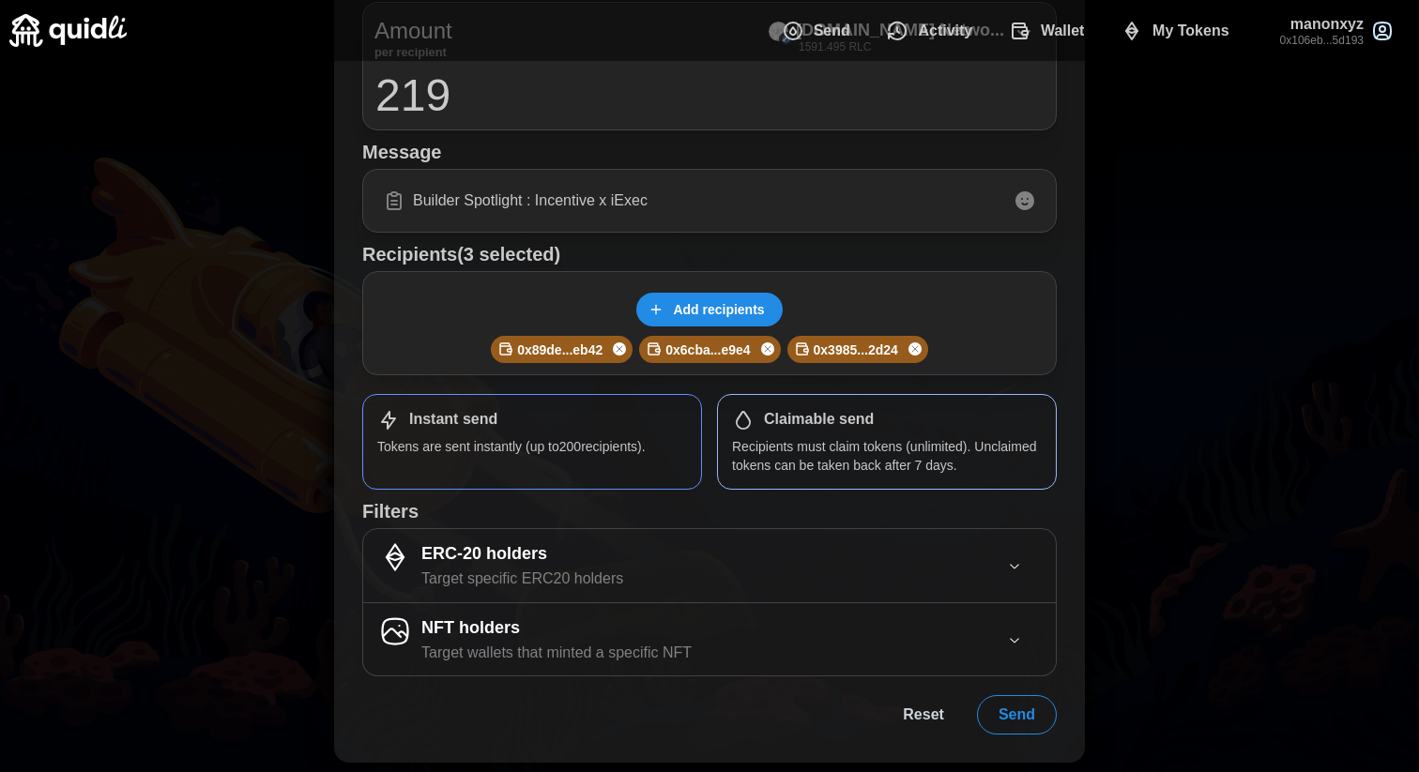
click at [909, 458] on p "Recipients must claim tokens (unlimited). Unclaimed tokens can be taken back af…" at bounding box center [887, 456] width 310 height 38
click at [653, 437] on p "Tokens are sent instantly (up to 200 recipients)." at bounding box center [532, 446] width 310 height 19
click at [1019, 723] on span "Send" at bounding box center [1017, 715] width 37 height 38
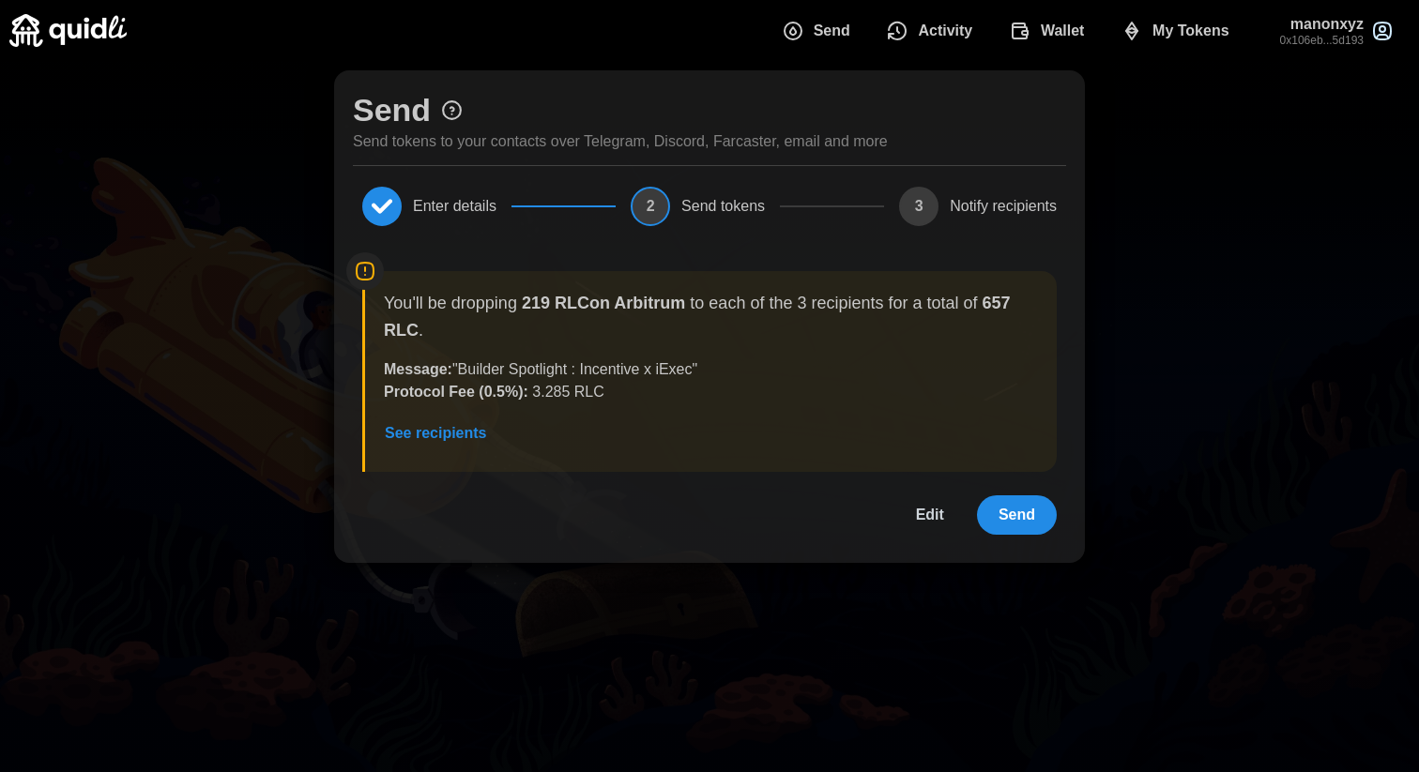
click at [1014, 508] on span "Send" at bounding box center [1017, 515] width 37 height 38
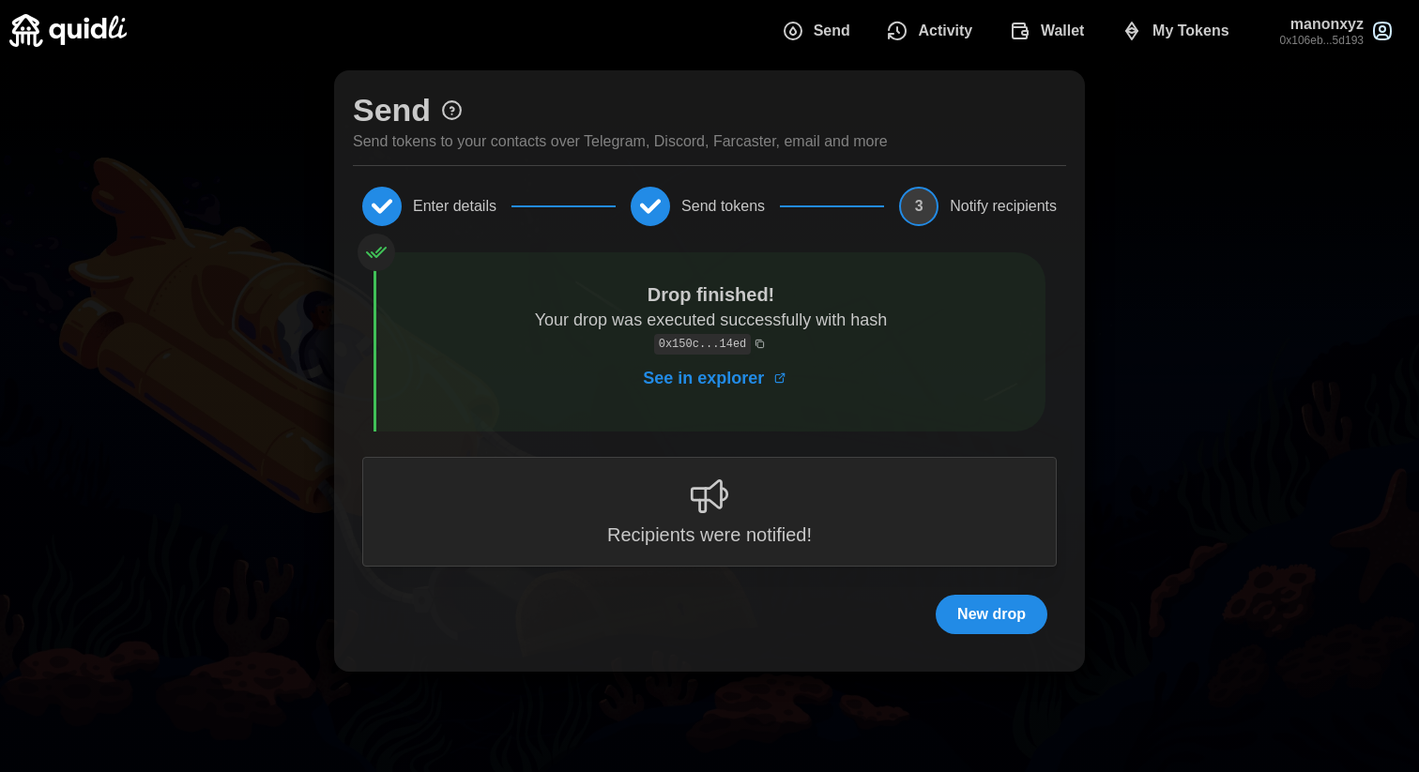
click at [698, 385] on span "See in explorer" at bounding box center [703, 378] width 121 height 45
click at [759, 341] on icon "Copy tx hash" at bounding box center [760, 344] width 10 height 10
click at [701, 368] on span "See in explorer" at bounding box center [703, 378] width 121 height 45
